Goal: Book appointment/travel/reservation

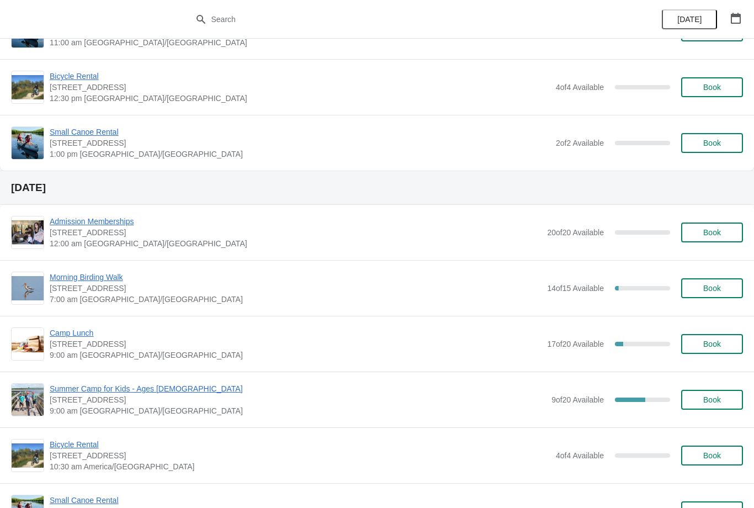
scroll to position [1013, 0]
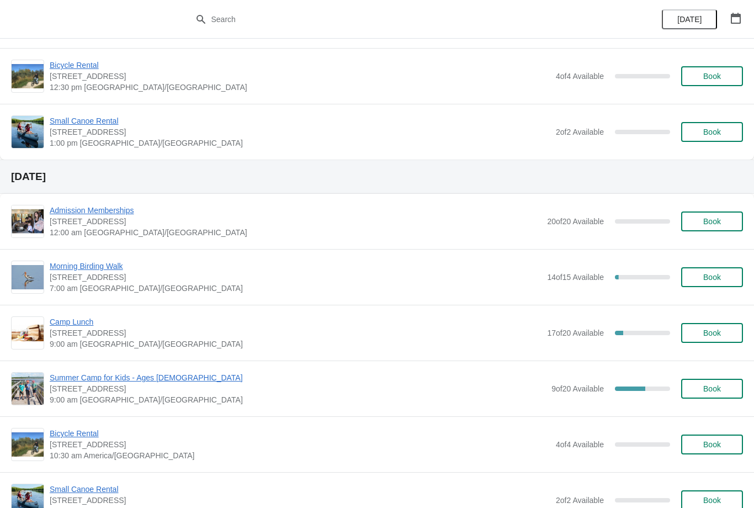
click at [110, 264] on span "Morning Birding Walk" at bounding box center [296, 266] width 492 height 11
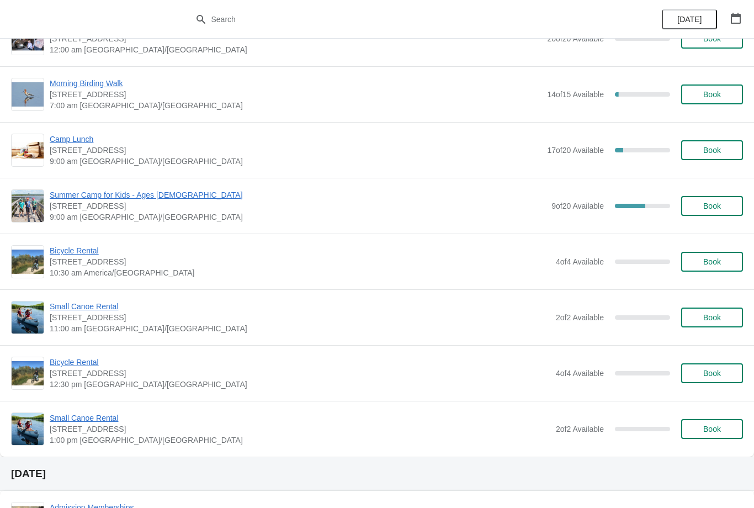
scroll to position [1197, 0]
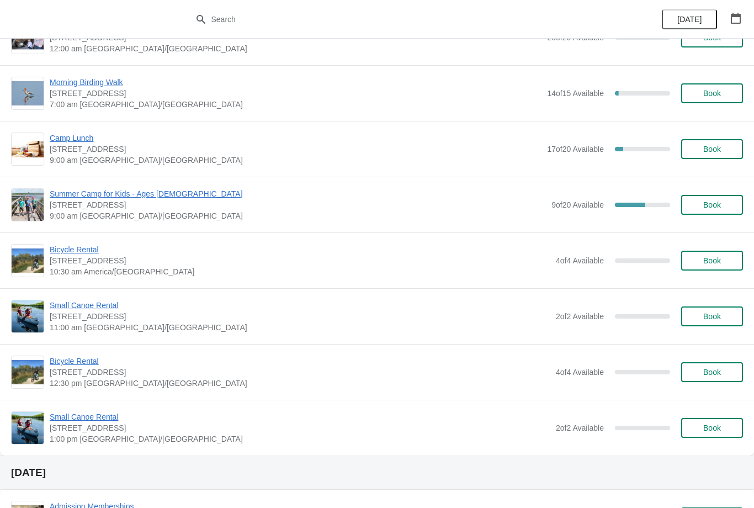
click at [120, 198] on span "Summer Camp for Kids - Ages [DEMOGRAPHIC_DATA]" at bounding box center [298, 193] width 496 height 11
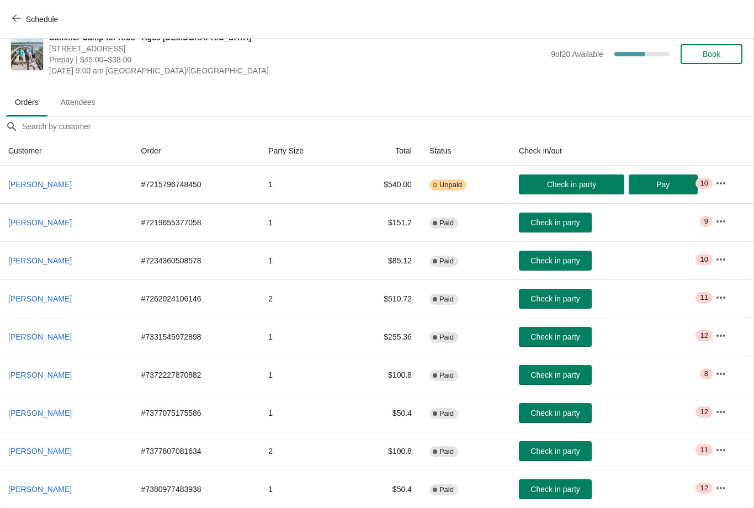
scroll to position [18, 1]
click at [29, 20] on span "Schedule" at bounding box center [42, 19] width 32 height 9
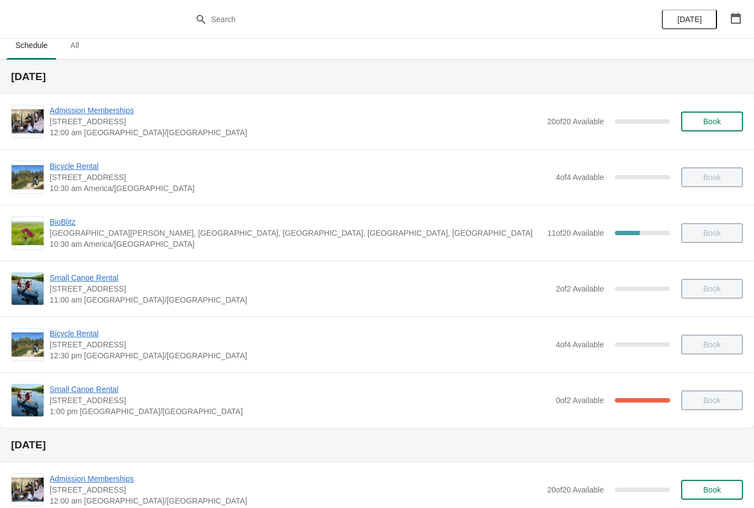
scroll to position [0, 0]
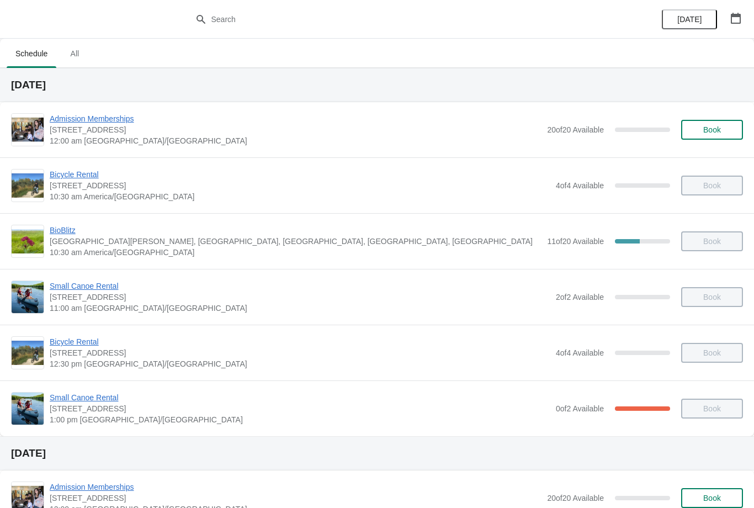
click at [89, 402] on span "Small Canoe Rental" at bounding box center [300, 397] width 501 height 11
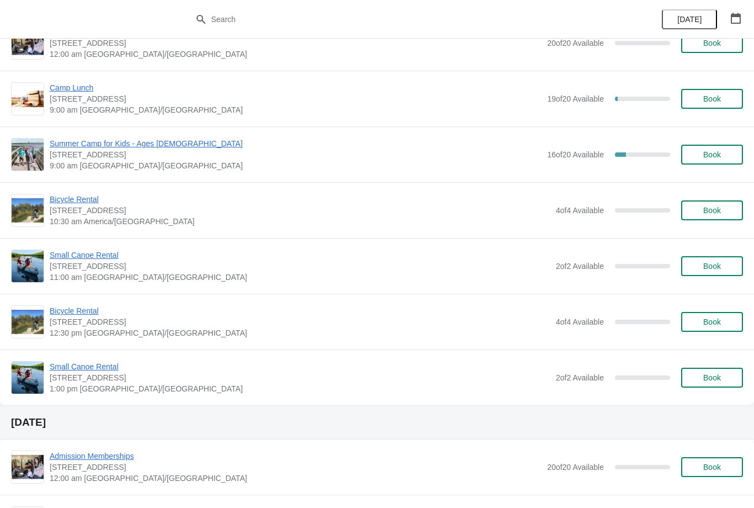
scroll to position [768, 0]
click at [152, 147] on span "Summer Camp for Kids - Ages [DEMOGRAPHIC_DATA]" at bounding box center [296, 142] width 492 height 11
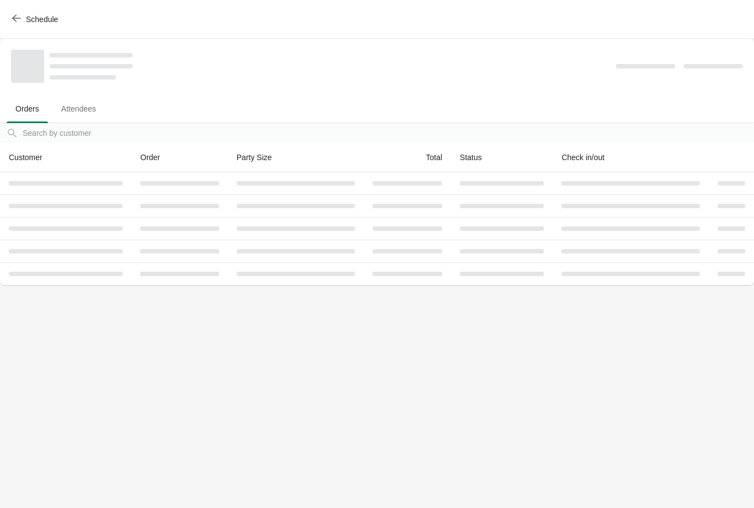
scroll to position [0, 0]
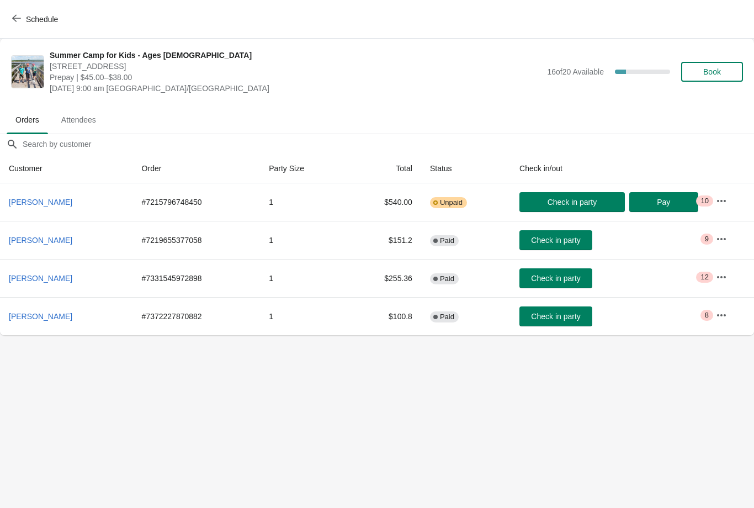
click at [17, 17] on icon "button" at bounding box center [16, 18] width 9 height 9
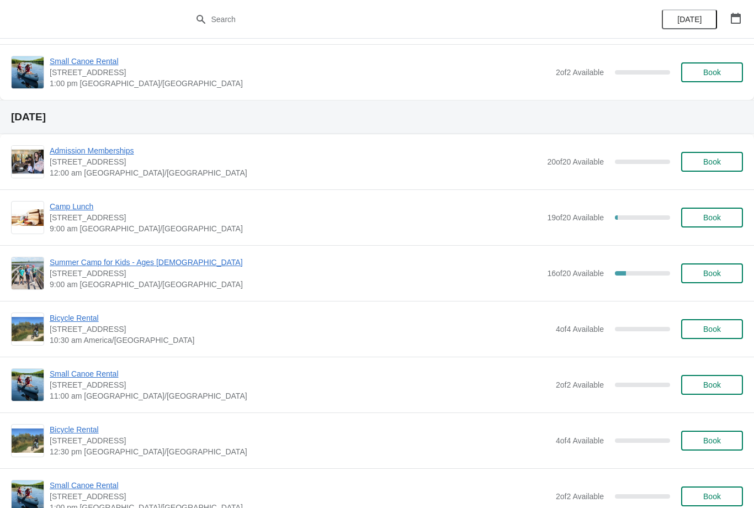
scroll to position [666, 0]
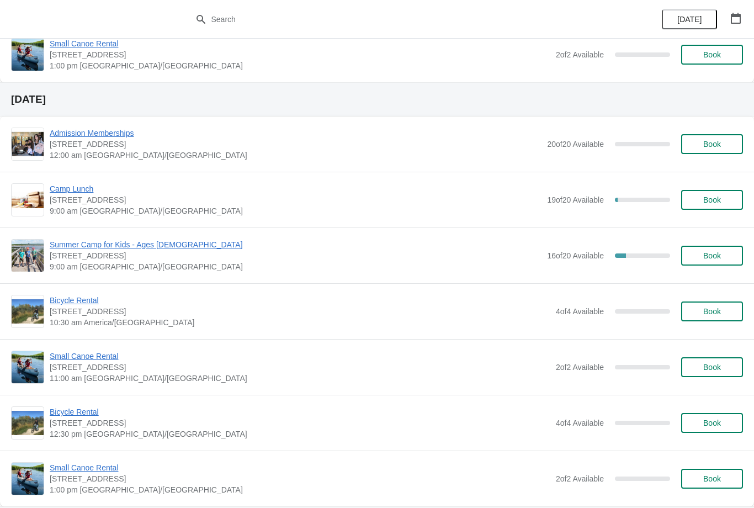
click at [147, 247] on span "Summer Camp for Kids - Ages [DEMOGRAPHIC_DATA]" at bounding box center [296, 244] width 492 height 11
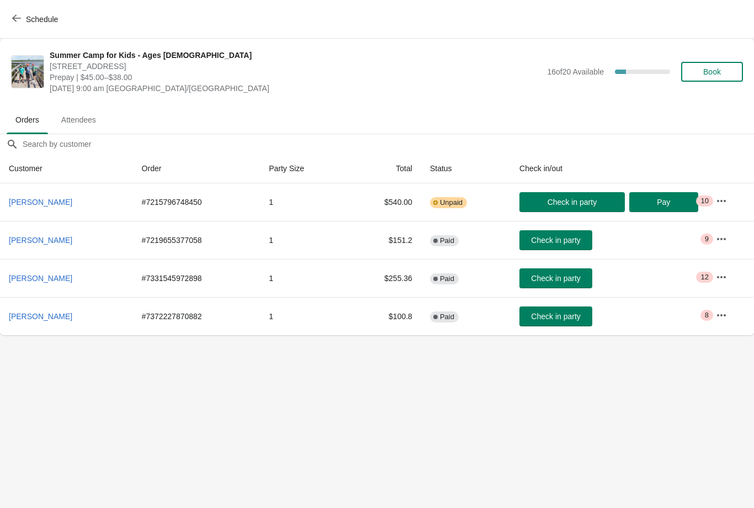
scroll to position [0, 0]
click at [15, 22] on icon "button" at bounding box center [16, 18] width 9 height 9
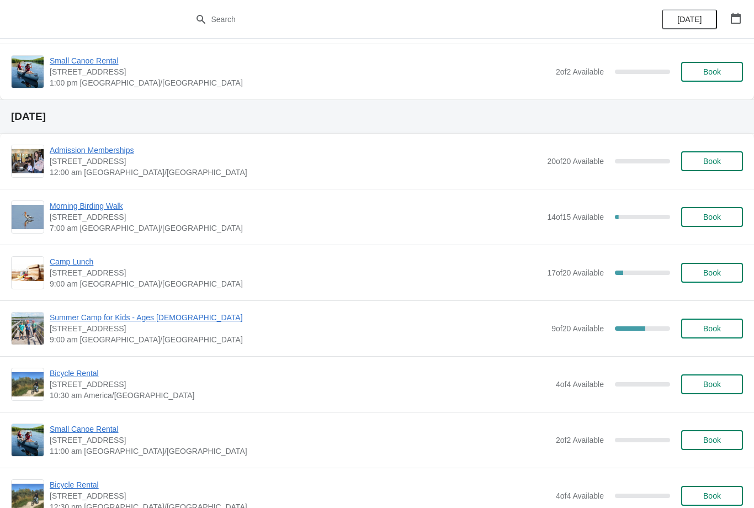
scroll to position [1074, 0]
click at [138, 312] on span "Summer Camp for Kids - Ages [DEMOGRAPHIC_DATA]" at bounding box center [298, 316] width 496 height 11
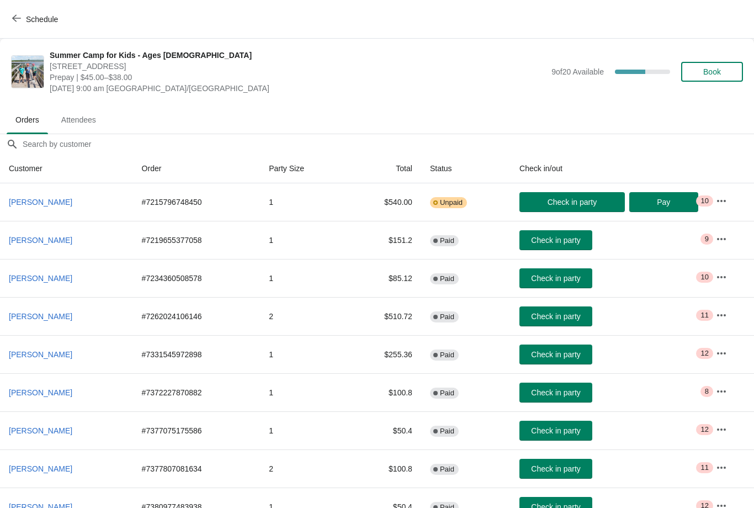
click at [17, 22] on icon "button" at bounding box center [16, 18] width 9 height 9
